Goal: Feedback & Contribution: Leave review/rating

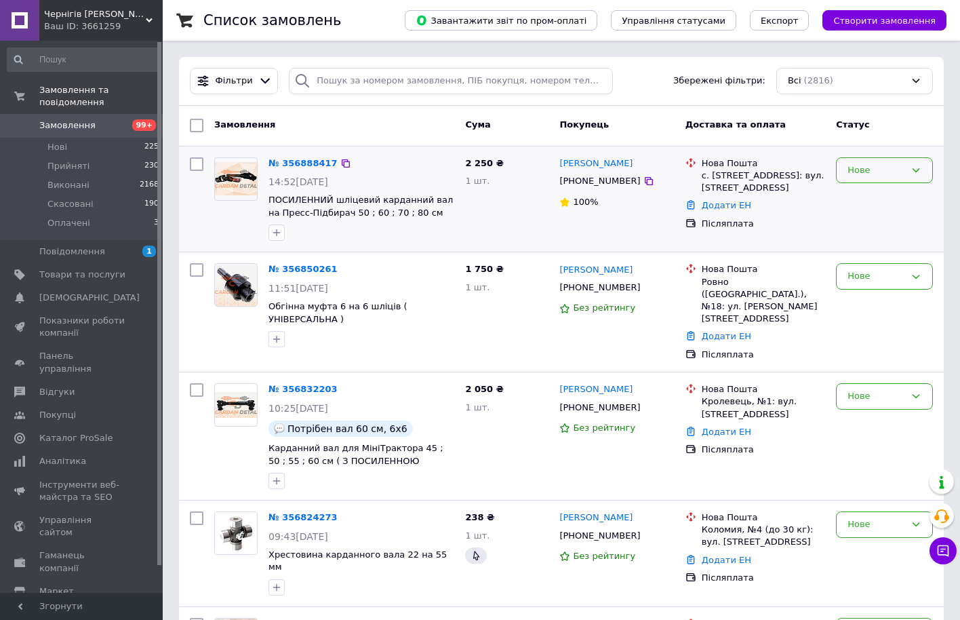
drag, startPoint x: 885, startPoint y: 169, endPoint x: 878, endPoint y: 174, distance: 8.7
click at [885, 169] on div "Нове" at bounding box center [877, 170] width 58 height 14
click at [872, 223] on li "Виконано" at bounding box center [885, 223] width 96 height 25
click at [625, 163] on link "[PERSON_NAME]" at bounding box center [596, 163] width 73 height 13
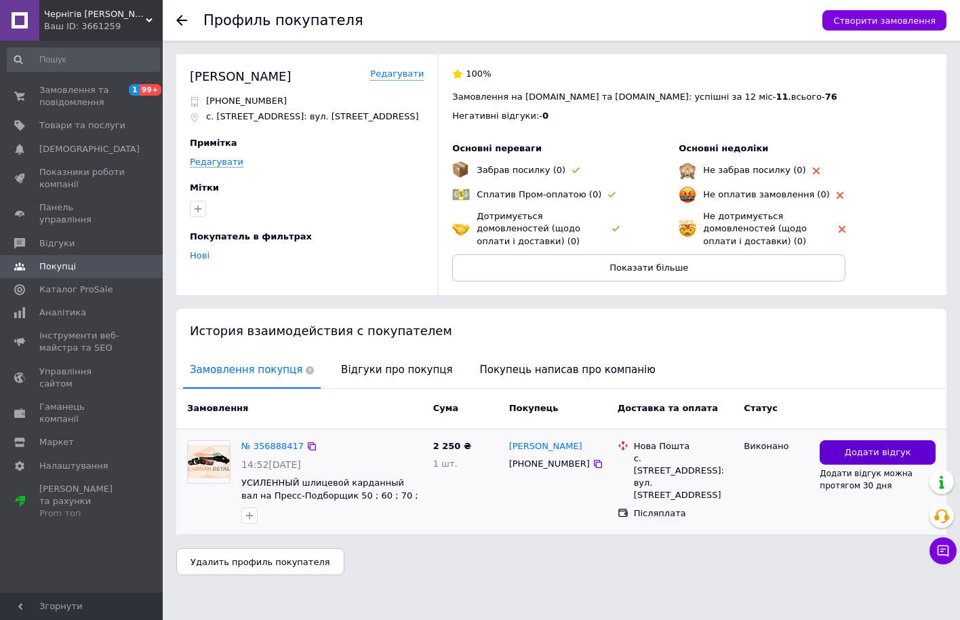
click at [854, 451] on span "Додати відгук" at bounding box center [878, 452] width 66 height 13
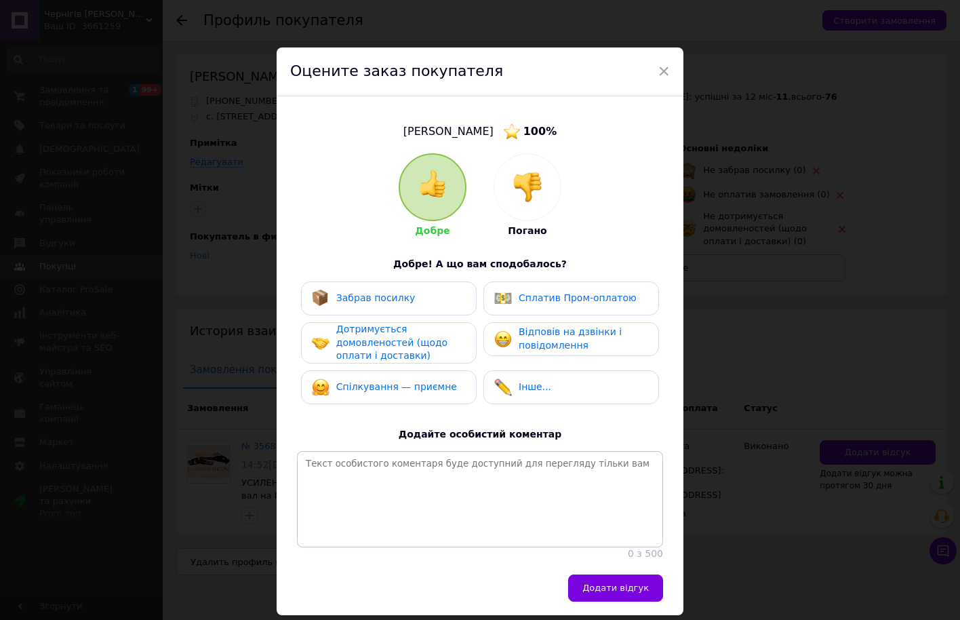
click at [530, 196] on img at bounding box center [528, 187] width 30 height 30
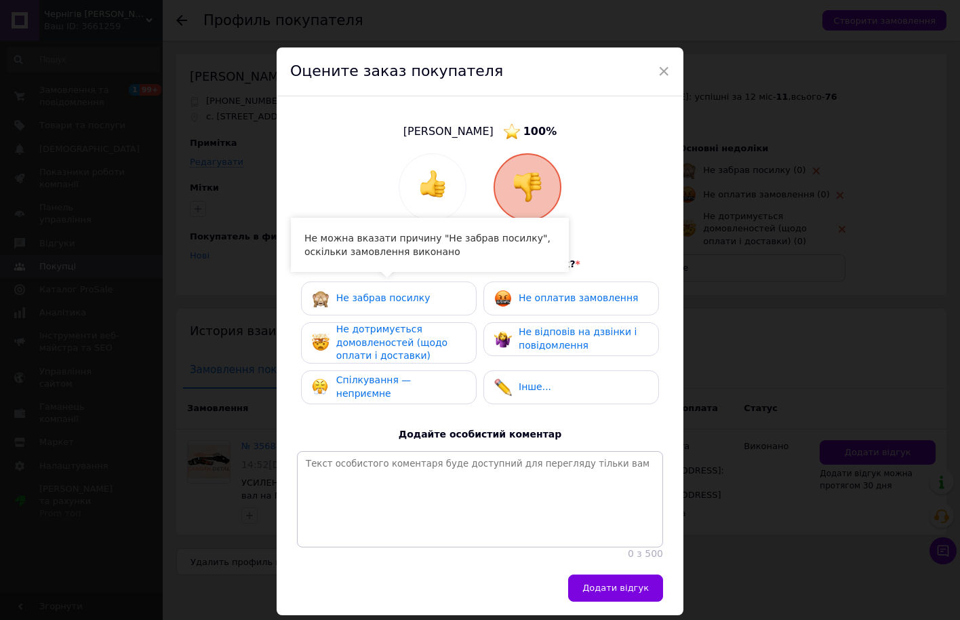
click at [415, 292] on div "Не забрав посилку" at bounding box center [383, 299] width 94 height 14
drag, startPoint x: 612, startPoint y: 302, endPoint x: 577, endPoint y: 305, distance: 34.8
click at [611, 302] on span "Не оплатив замовлення" at bounding box center [578, 297] width 119 height 11
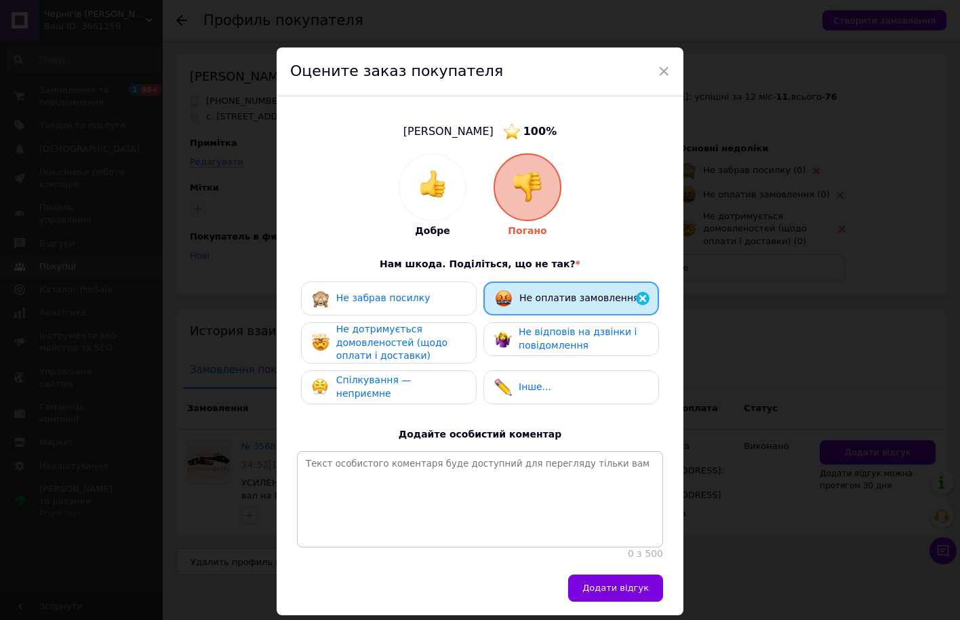
drag, startPoint x: 539, startPoint y: 330, endPoint x: 530, endPoint y: 349, distance: 21.6
click at [539, 330] on span "Не відповів на дзвінки і повідомлення" at bounding box center [578, 338] width 118 height 24
click at [512, 373] on div "Інше..." at bounding box center [572, 387] width 176 height 34
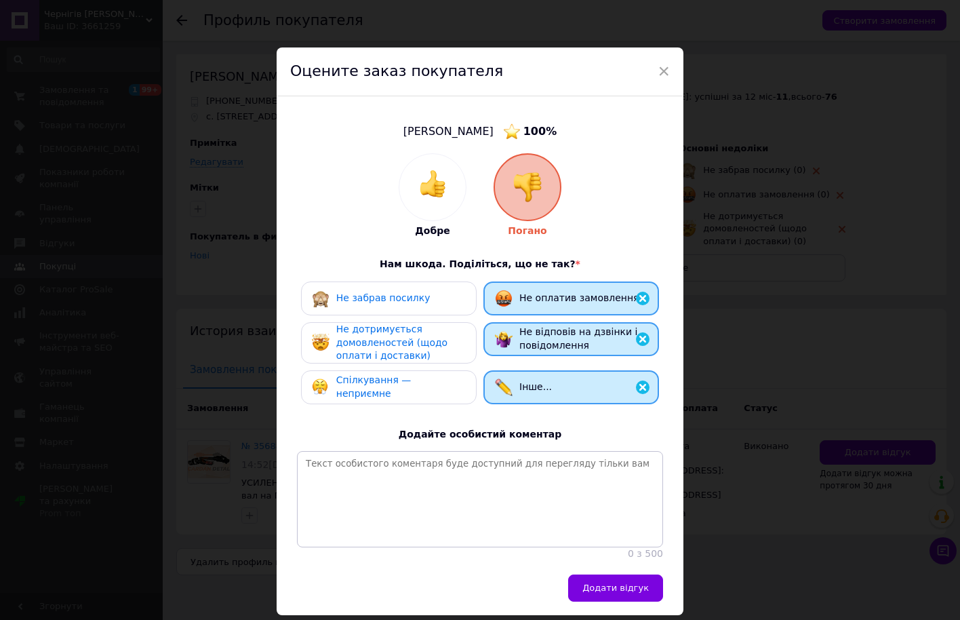
click at [439, 377] on div "Спілкування — неприємне" at bounding box center [388, 387] width 153 height 26
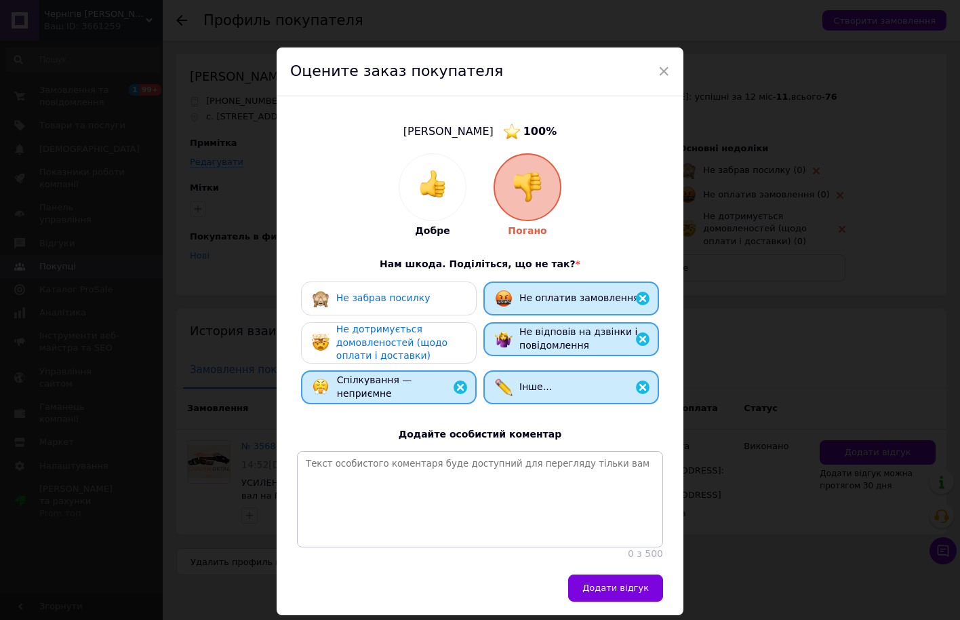
click at [413, 338] on span "Не дотримується домовленостей (щодо оплати і доставки)" at bounding box center [391, 342] width 111 height 37
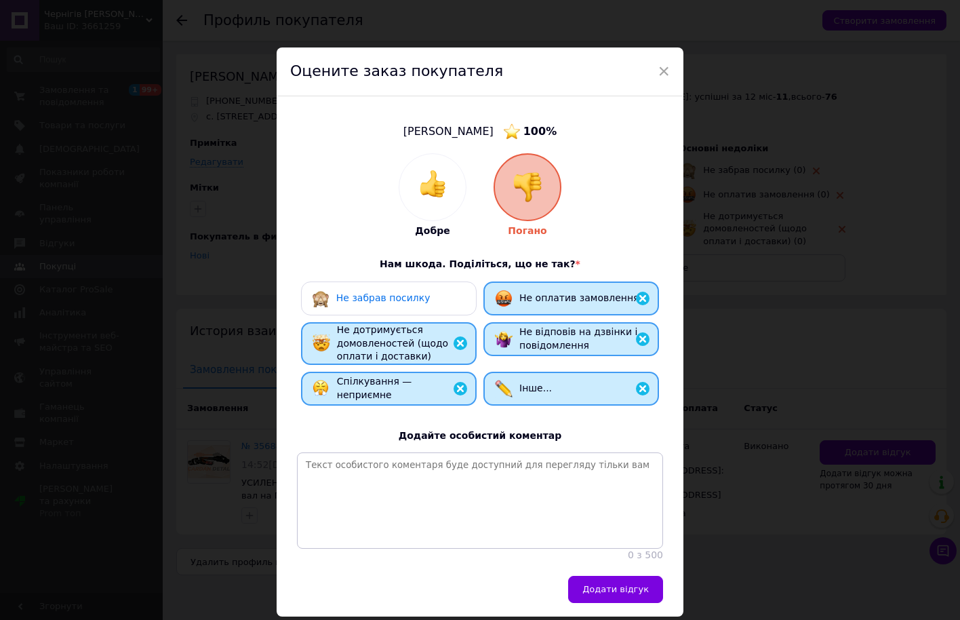
click at [427, 288] on div "Не забрав посилку" at bounding box center [389, 298] width 176 height 34
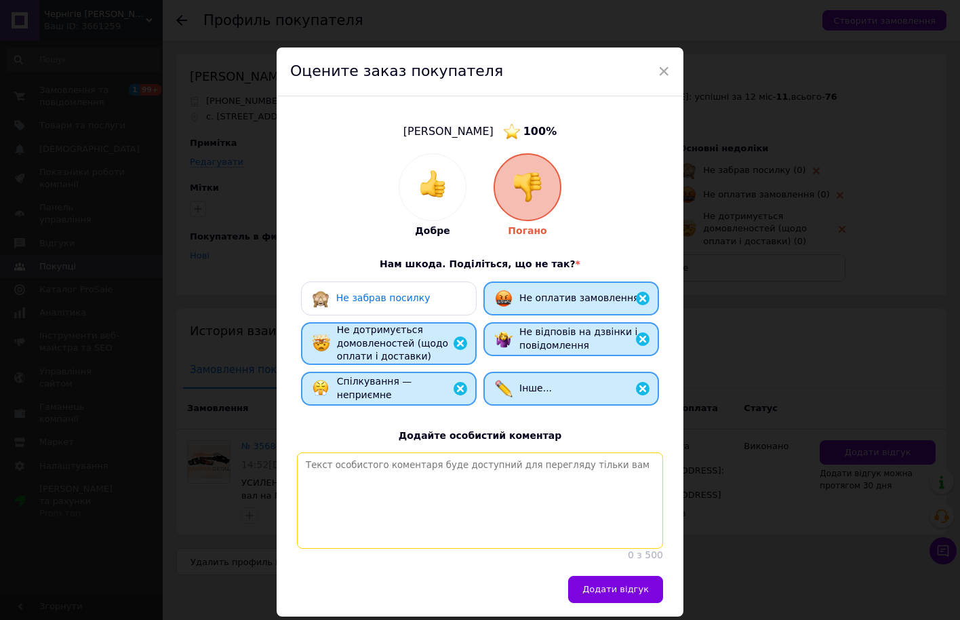
click at [468, 521] on textarea at bounding box center [480, 500] width 366 height 96
type textarea "не звязуйтесь з данним клієнтом"
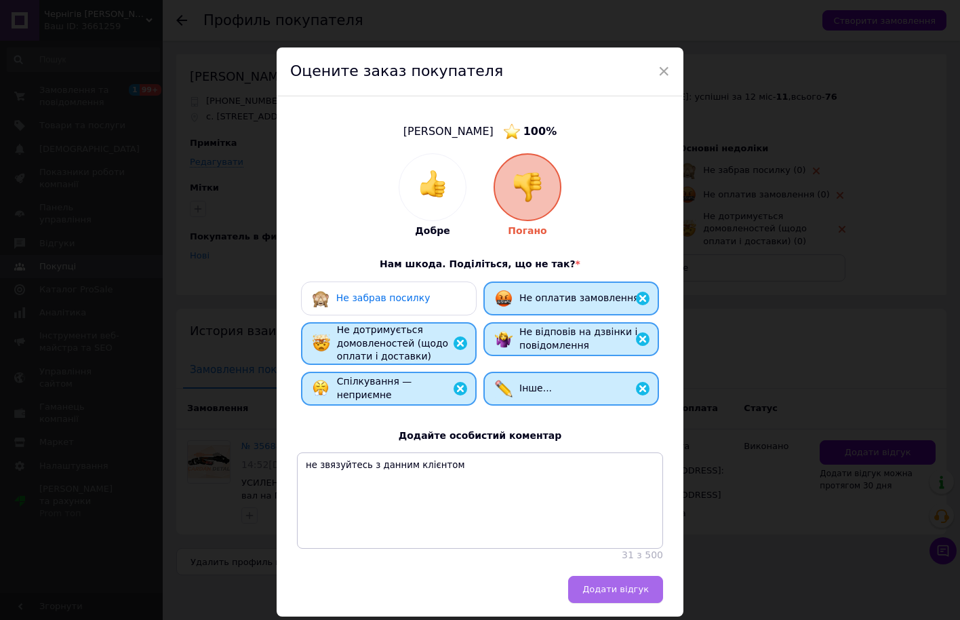
click at [625, 584] on span "Додати відгук" at bounding box center [616, 589] width 66 height 10
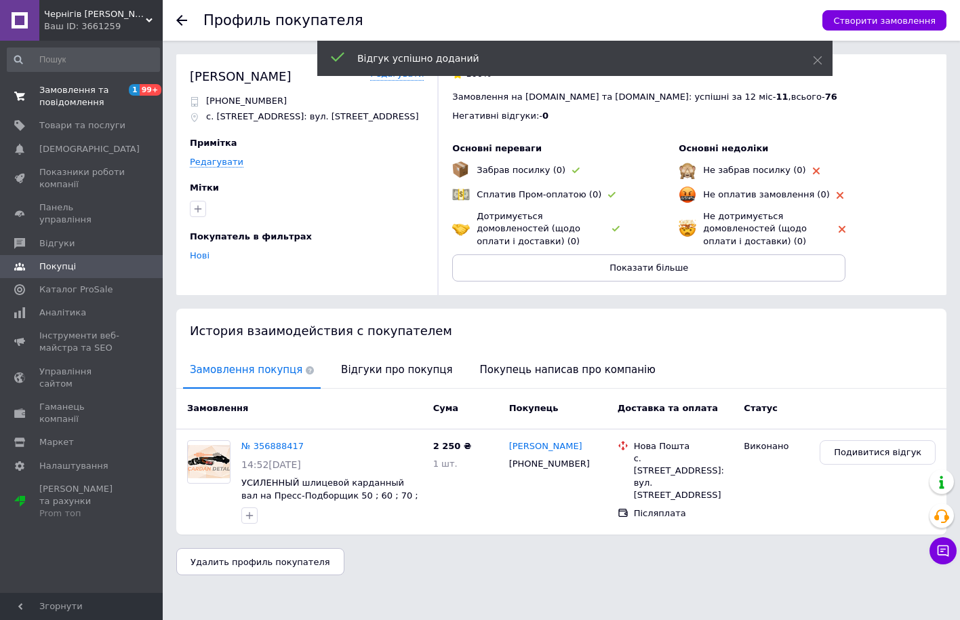
click at [79, 96] on span "Замовлення та повідомлення" at bounding box center [82, 96] width 86 height 24
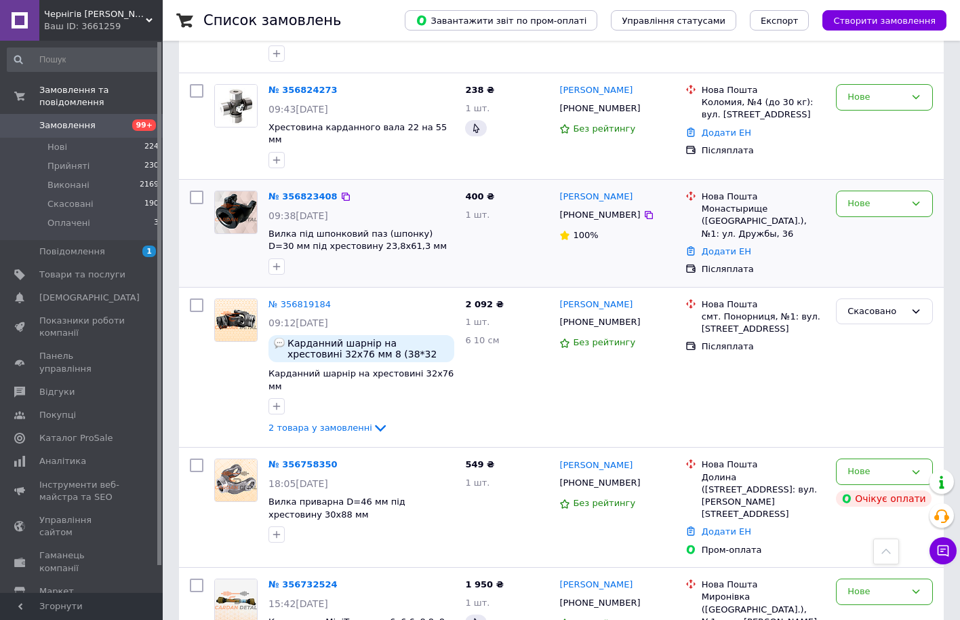
scroll to position [427, 0]
